Goal: Find specific page/section: Find specific page/section

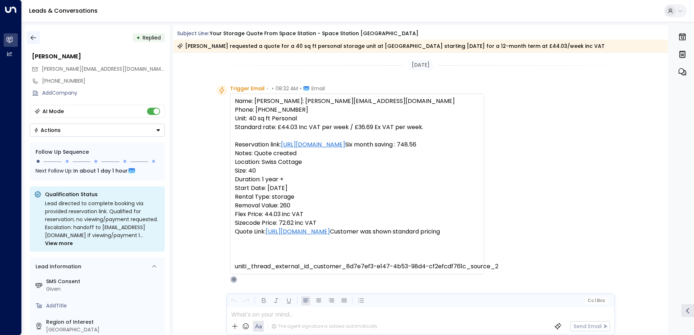
click at [34, 40] on icon "button" at bounding box center [33, 37] width 7 height 7
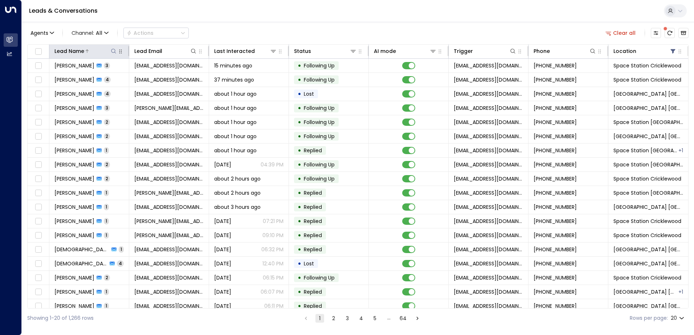
click at [113, 49] on icon at bounding box center [113, 51] width 5 height 5
type input "*******"
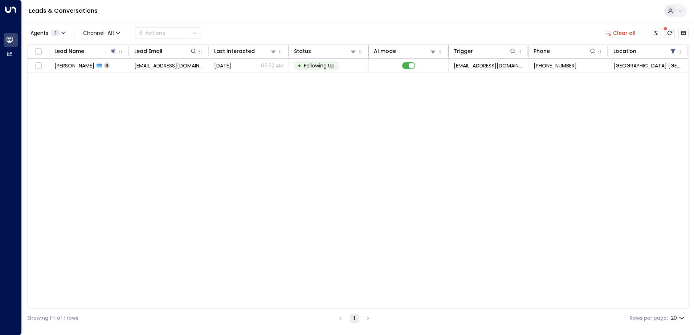
click at [342, 143] on div "Lead Name Lead Email Last Interacted Status AI mode Trigger Phone Location [GEO…" at bounding box center [358, 176] width 662 height 265
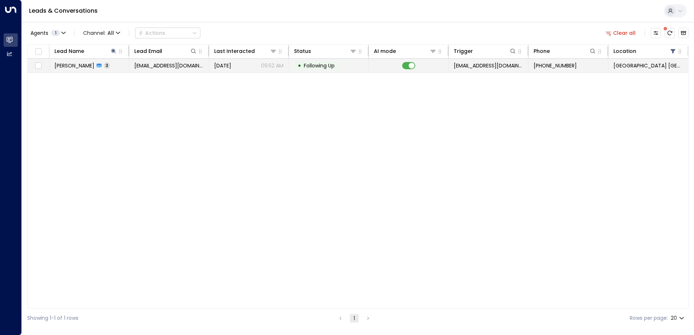
click at [94, 64] on span "[PERSON_NAME]" at bounding box center [74, 65] width 40 height 7
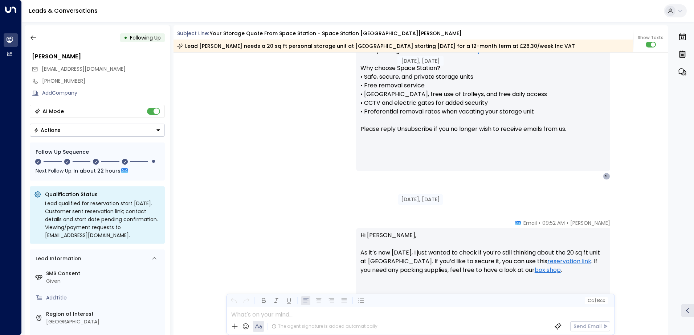
scroll to position [734, 0]
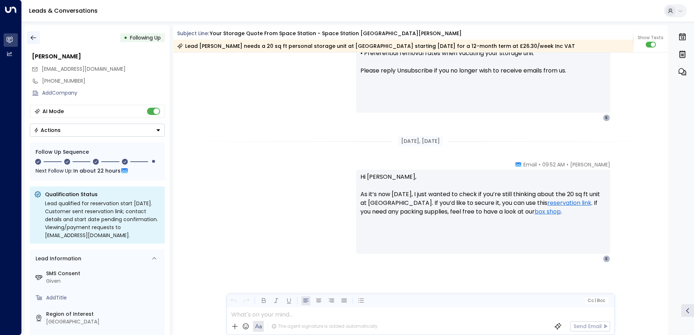
click at [32, 35] on icon "button" at bounding box center [33, 37] width 7 height 7
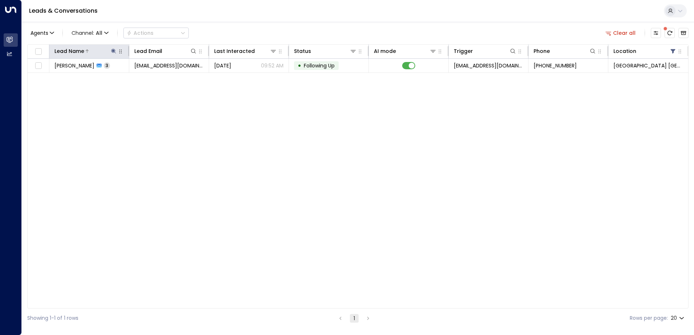
click at [115, 50] on icon at bounding box center [114, 51] width 6 height 6
click at [158, 77] on icon "button" at bounding box center [159, 78] width 6 height 6
click at [140, 78] on input "text" at bounding box center [114, 77] width 100 height 13
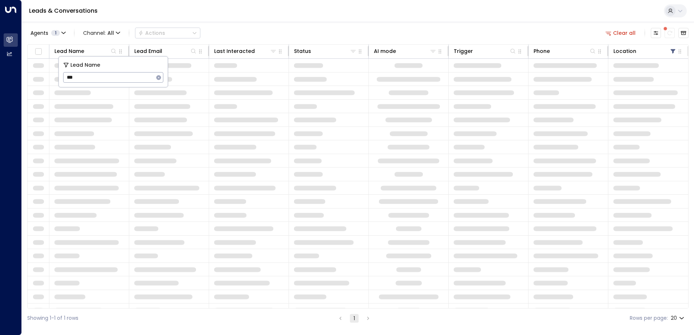
type input "***"
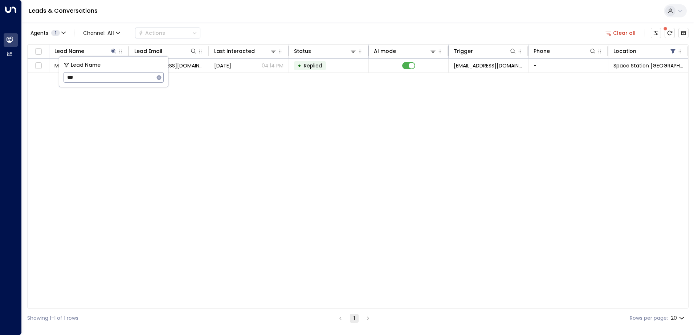
click at [331, 22] on div "Agents 1 Channel: All Actions Clear all Lead Name Lead Email Last Interacted St…" at bounding box center [358, 175] width 662 height 306
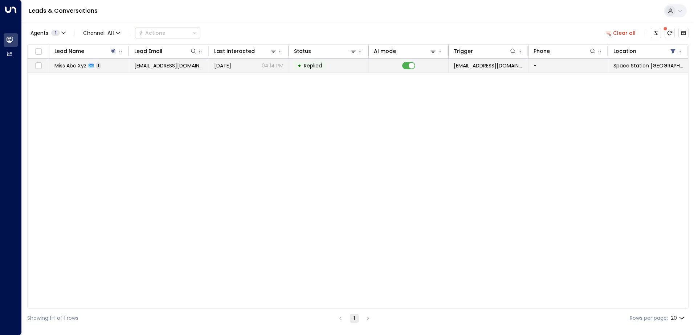
click at [247, 63] on div "[DATE] 04:14 PM" at bounding box center [248, 65] width 69 height 7
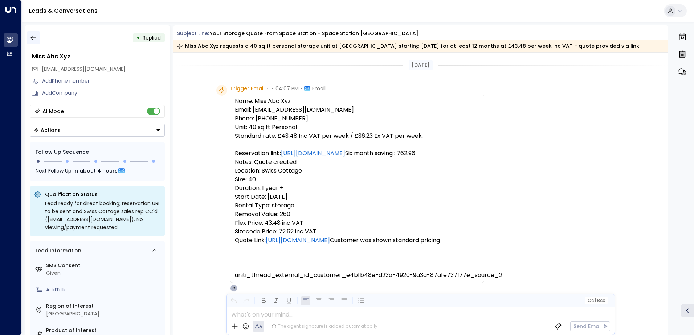
click at [34, 38] on icon "button" at bounding box center [33, 37] width 7 height 7
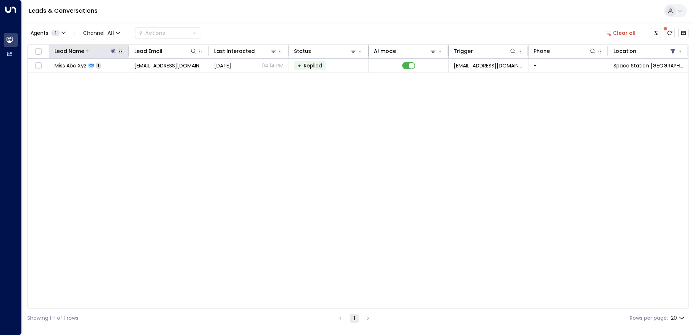
click at [114, 51] on icon at bounding box center [113, 51] width 5 height 5
drag, startPoint x: 158, startPoint y: 77, endPoint x: 147, endPoint y: 76, distance: 10.9
click at [158, 77] on icon "button" at bounding box center [159, 77] width 5 height 5
click at [123, 76] on input "text" at bounding box center [114, 77] width 100 height 13
type input "*****"
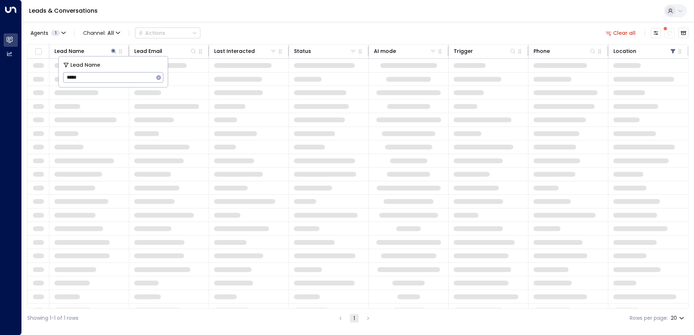
click at [314, 30] on div "Agents 1 Channel: All Actions Clear all" at bounding box center [358, 32] width 662 height 15
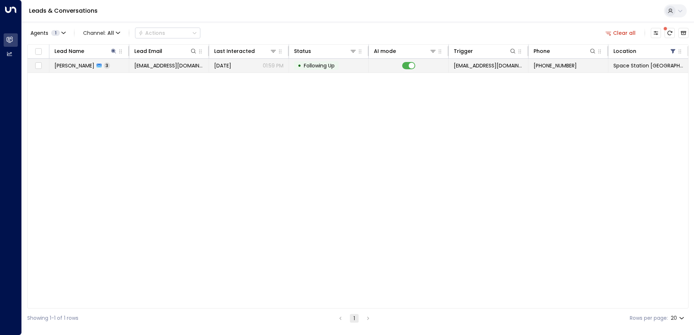
click at [261, 68] on div "[DATE] 01:59 PM" at bounding box center [248, 65] width 69 height 7
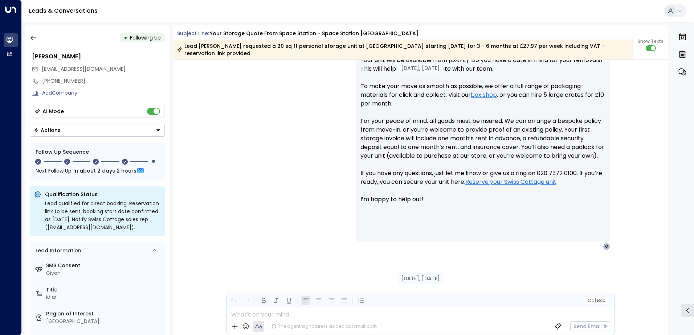
scroll to position [352, 0]
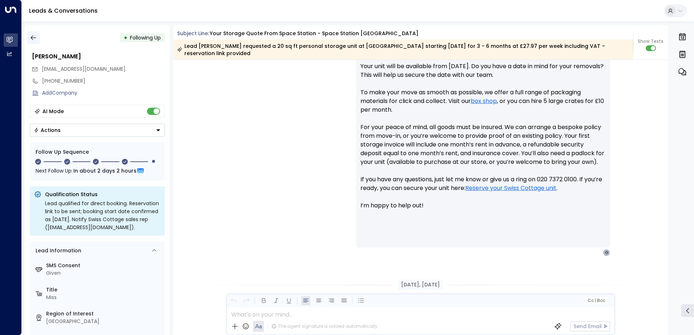
click at [36, 35] on icon "button" at bounding box center [33, 37] width 7 height 7
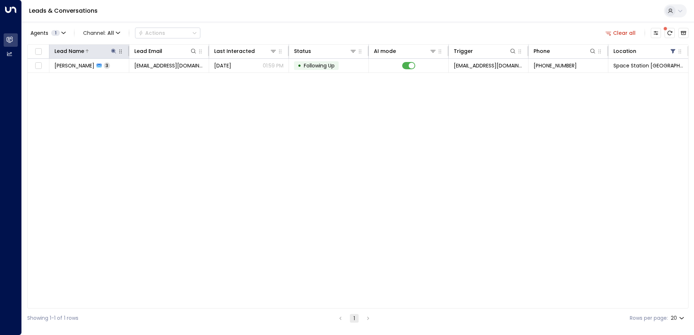
click at [113, 52] on icon at bounding box center [113, 51] width 5 height 5
click at [160, 78] on icon "button" at bounding box center [159, 78] width 6 height 6
click at [135, 80] on input "text" at bounding box center [114, 77] width 100 height 13
type input "*****"
click at [249, 32] on div "Agents 1 Channel: All Actions Clear all" at bounding box center [358, 32] width 662 height 15
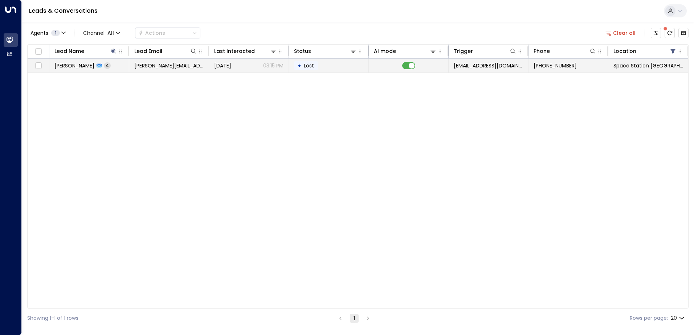
click at [231, 66] on span "[DATE]" at bounding box center [222, 65] width 17 height 7
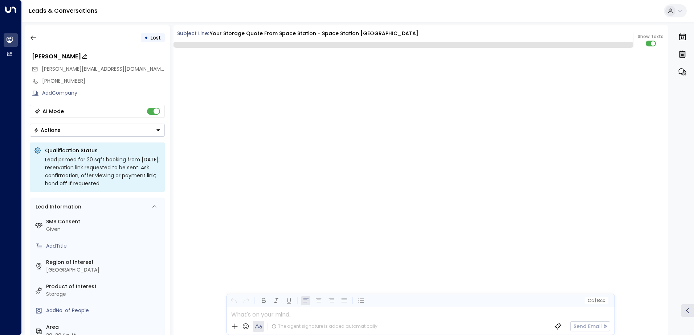
scroll to position [1607, 0]
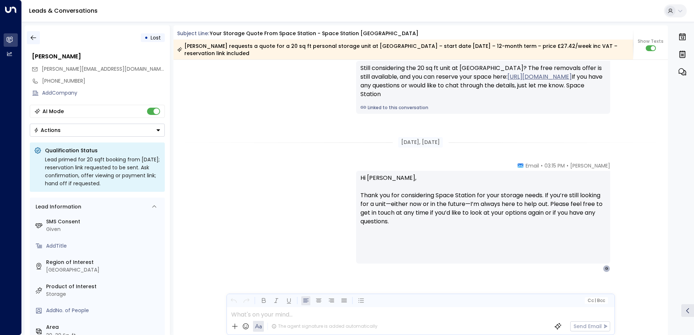
click at [35, 39] on icon "button" at bounding box center [33, 37] width 7 height 7
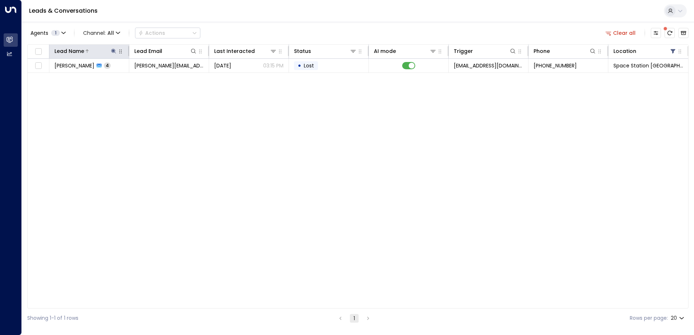
click at [116, 51] on icon at bounding box center [114, 51] width 6 height 6
click at [160, 77] on icon "button" at bounding box center [159, 77] width 5 height 5
click at [134, 79] on input "text" at bounding box center [114, 77] width 100 height 13
type input "********"
click at [294, 35] on div "Agents 1 Channel: All Actions Clear all" at bounding box center [358, 32] width 662 height 15
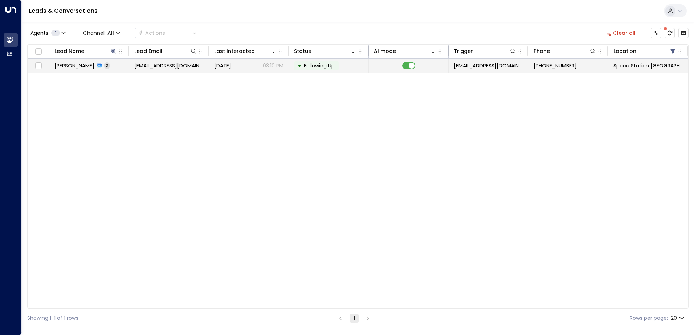
click at [231, 66] on span "[DATE]" at bounding box center [222, 65] width 17 height 7
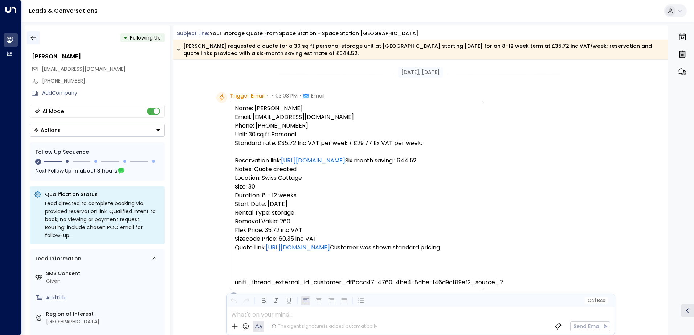
click at [34, 36] on icon "button" at bounding box center [33, 37] width 7 height 7
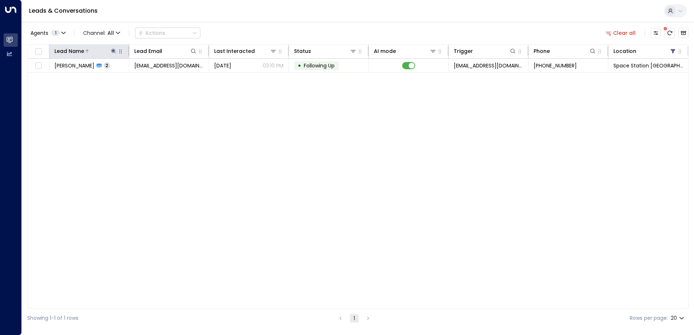
click at [111, 50] on icon at bounding box center [114, 51] width 6 height 6
click at [160, 79] on icon "button" at bounding box center [159, 77] width 5 height 5
click at [140, 75] on input "text" at bounding box center [114, 77] width 100 height 13
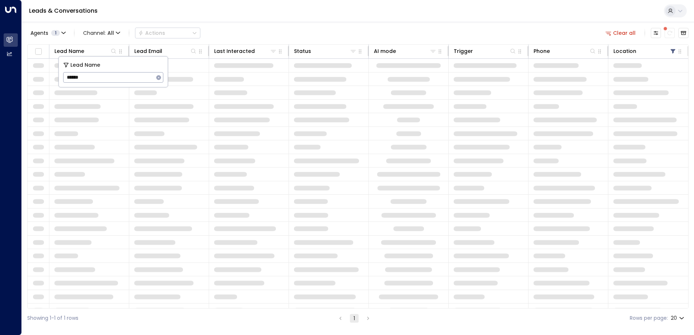
type input "******"
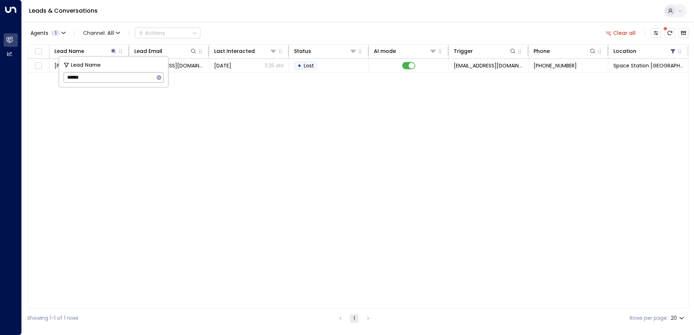
click at [245, 16] on div "Leads & Conversations" at bounding box center [358, 11] width 672 height 22
